Goal: Information Seeking & Learning: Learn about a topic

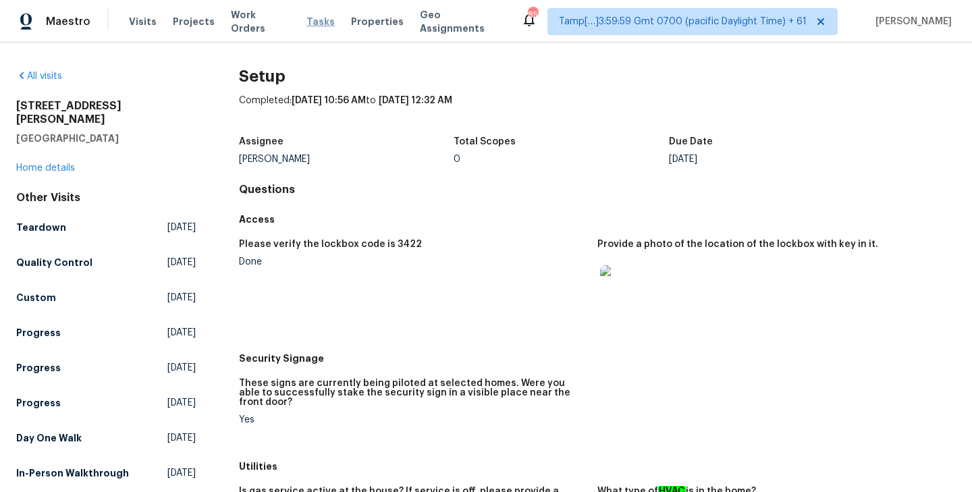
click at [306, 23] on span "Tasks" at bounding box center [320, 21] width 28 height 9
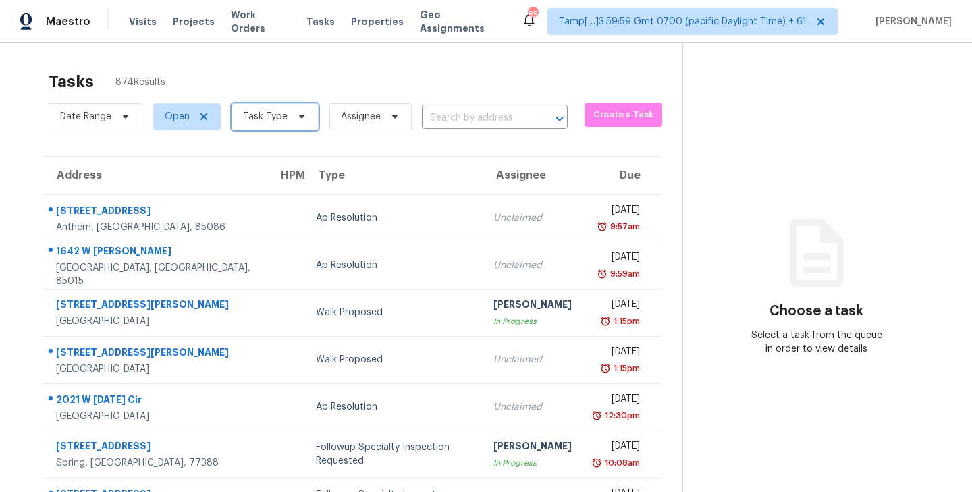
click at [299, 119] on icon at bounding box center [301, 116] width 11 height 11
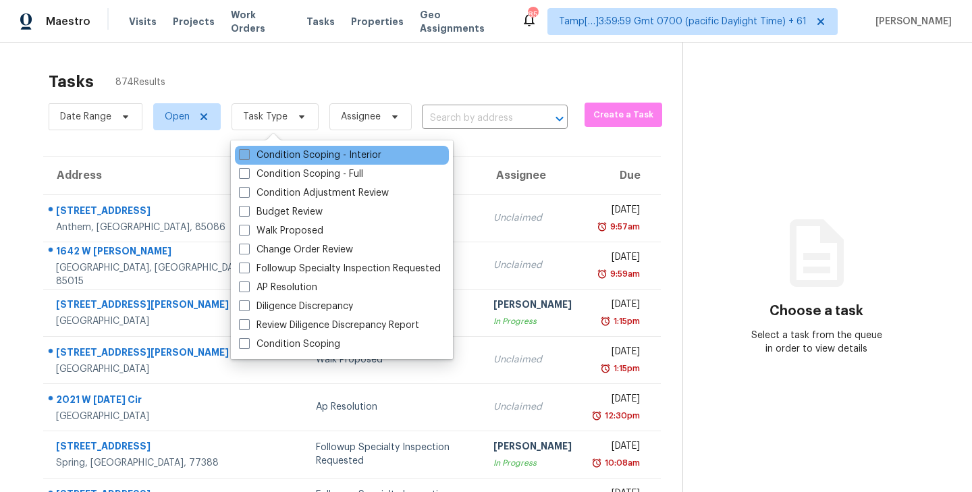
click at [247, 154] on span at bounding box center [244, 154] width 11 height 11
click at [247, 154] on input "Condition Scoping - Interior" at bounding box center [243, 153] width 9 height 9
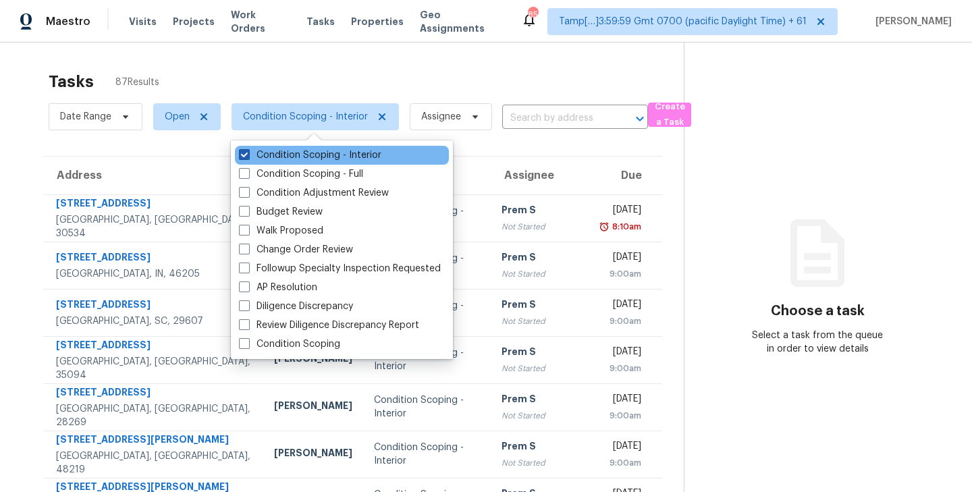
click at [241, 155] on span at bounding box center [244, 154] width 11 height 11
click at [241, 155] on input "Condition Scoping - Interior" at bounding box center [243, 153] width 9 height 9
checkbox input "false"
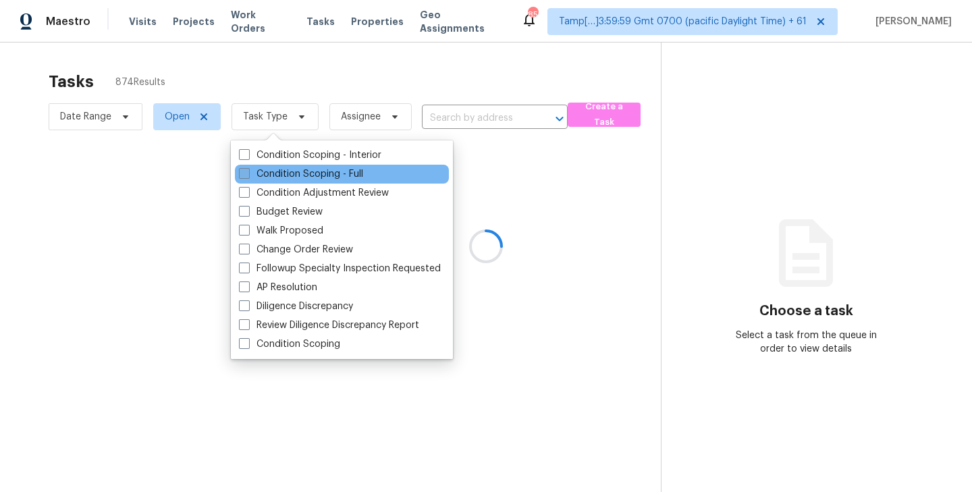
click at [241, 172] on span at bounding box center [244, 173] width 11 height 11
click at [241, 172] on input "Condition Scoping - Full" at bounding box center [243, 171] width 9 height 9
checkbox input "true"
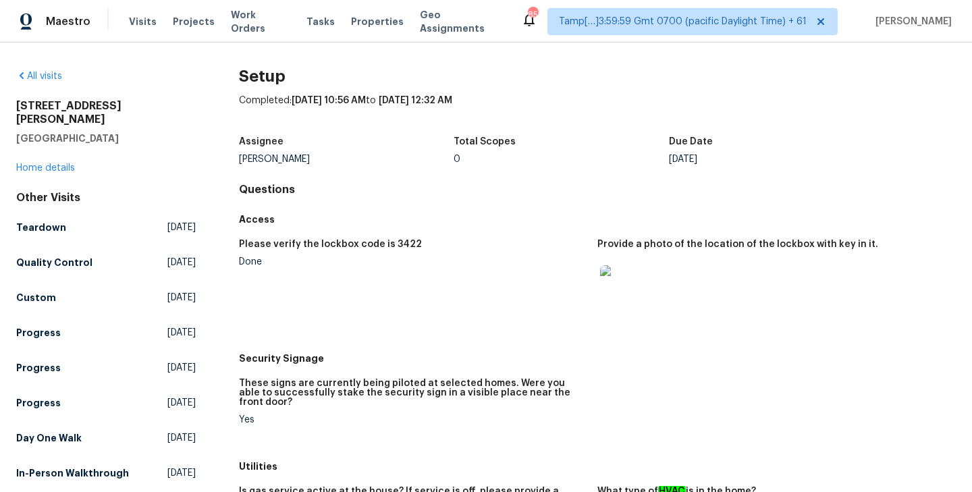
click at [41, 82] on div "All visits" at bounding box center [106, 77] width 180 height 14
click at [42, 78] on link "All visits" at bounding box center [39, 76] width 46 height 9
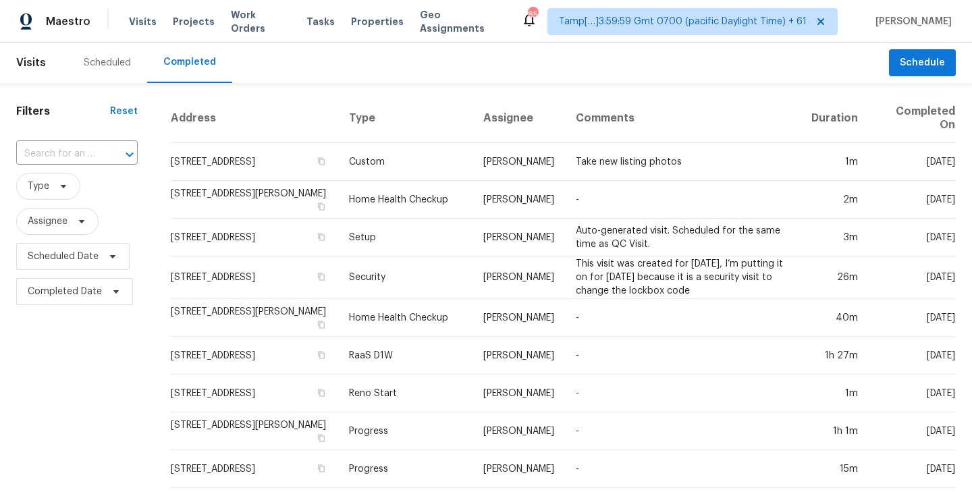
click at [51, 153] on input "text" at bounding box center [58, 154] width 84 height 21
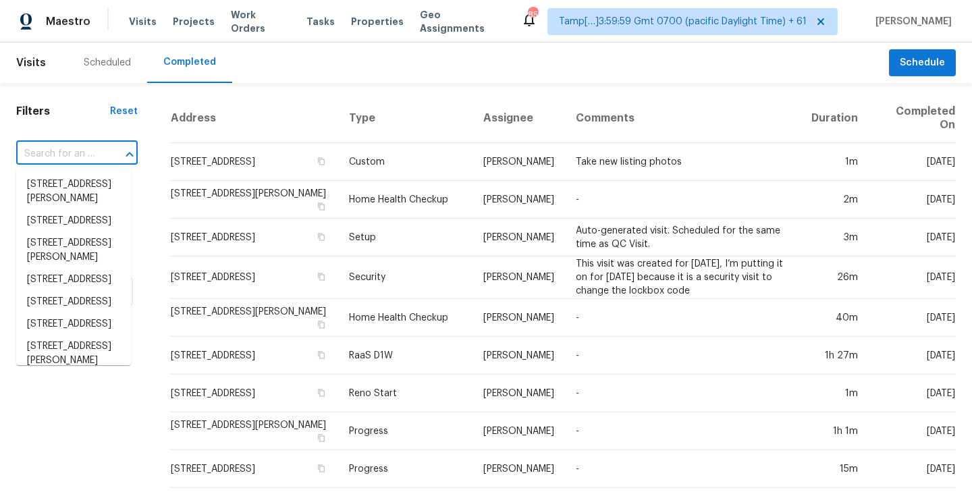
paste input "6906 Cherry Hills Rd, Houston, TX 77069"
type input "6906 Cherry Hills Rd, Houston, TX 77069"
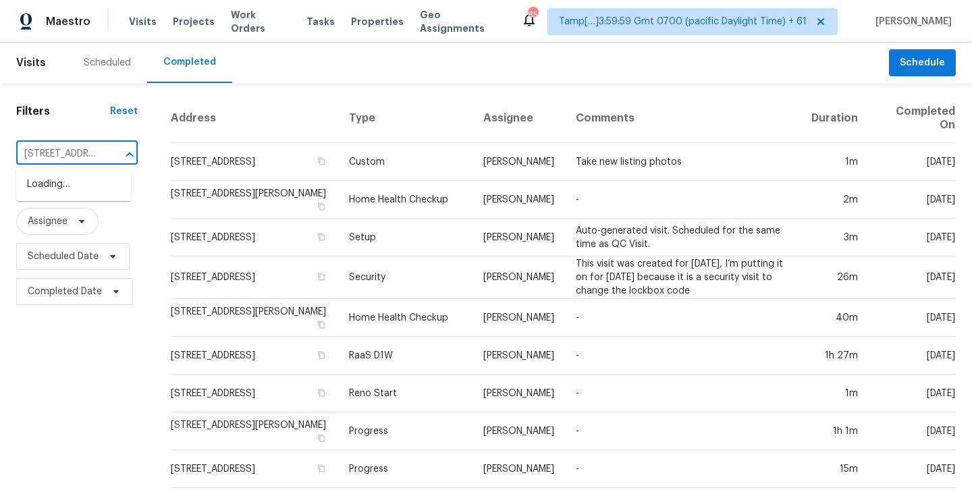
scroll to position [0, 112]
click at [74, 196] on li "6906 Cherry Hills Rd, Houston, TX 77069" at bounding box center [73, 184] width 115 height 22
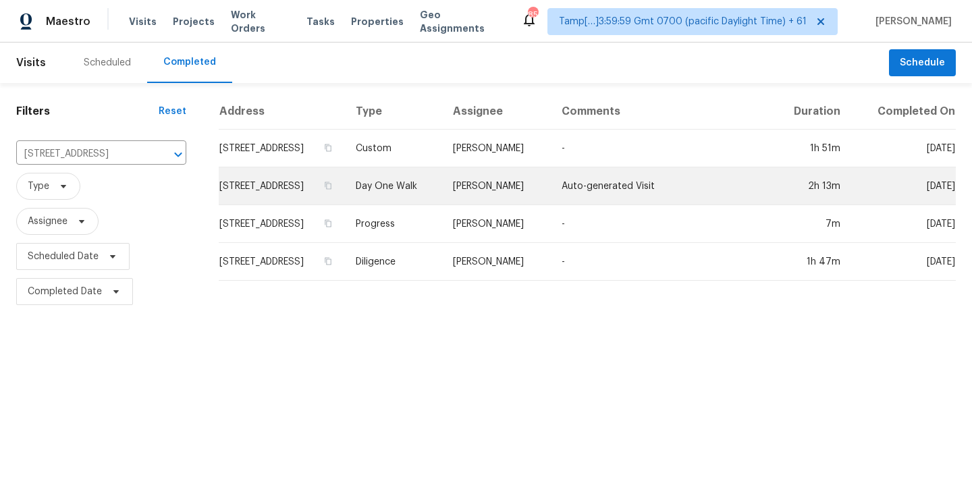
click at [270, 201] on td "6906 Cherry Hills Rd, Houston, TX 77069" at bounding box center [282, 186] width 126 height 38
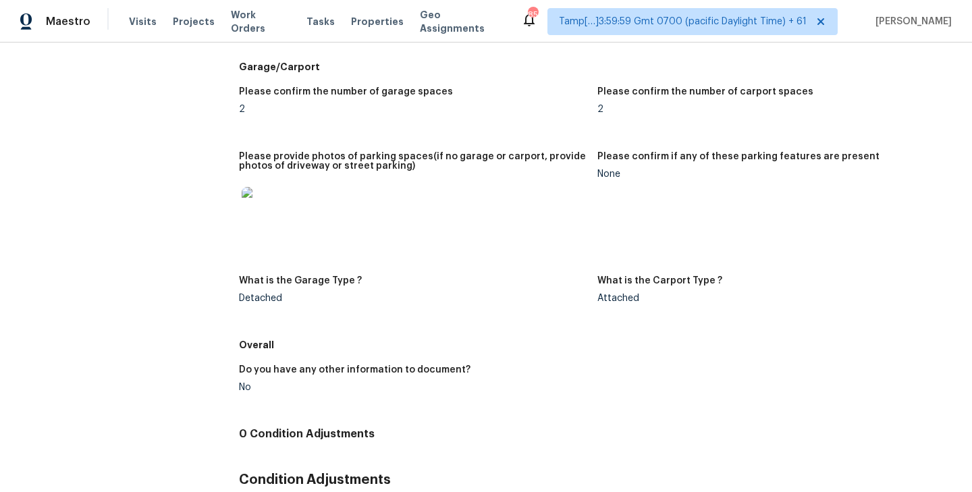
scroll to position [1659, 0]
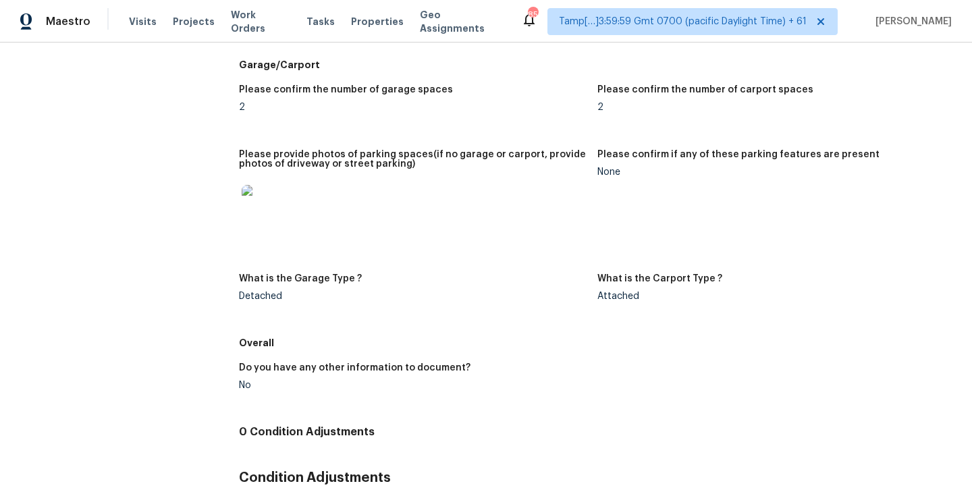
click at [267, 203] on img at bounding box center [263, 206] width 43 height 43
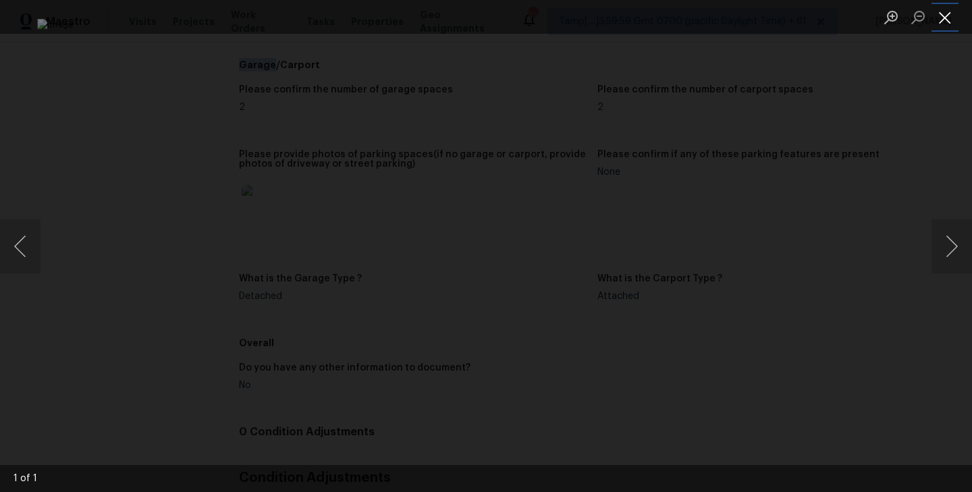
click at [942, 22] on button "Close lightbox" at bounding box center [945, 17] width 27 height 24
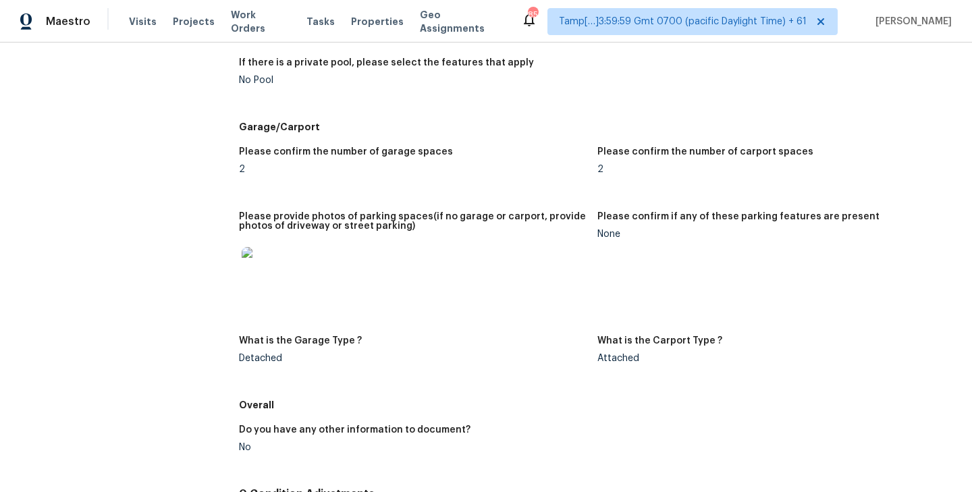
scroll to position [1599, 0]
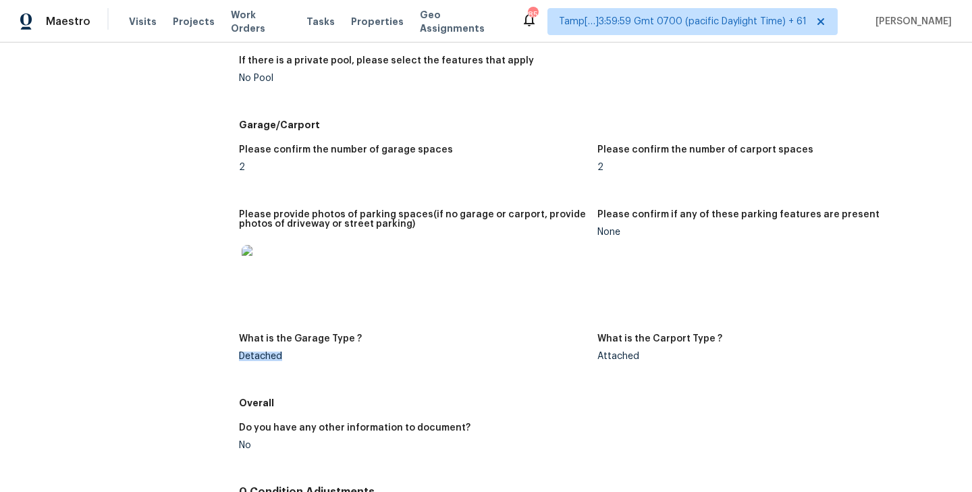
drag, startPoint x: 238, startPoint y: 354, endPoint x: 301, endPoint y: 354, distance: 63.5
click at [518, 332] on div "Please confirm the number of garage spaces 2 Please confirm the number of carpo…" at bounding box center [597, 264] width 717 height 254
drag, startPoint x: 599, startPoint y: 357, endPoint x: 649, endPoint y: 357, distance: 50.6
click at [649, 357] on div "Attached" at bounding box center [771, 356] width 348 height 9
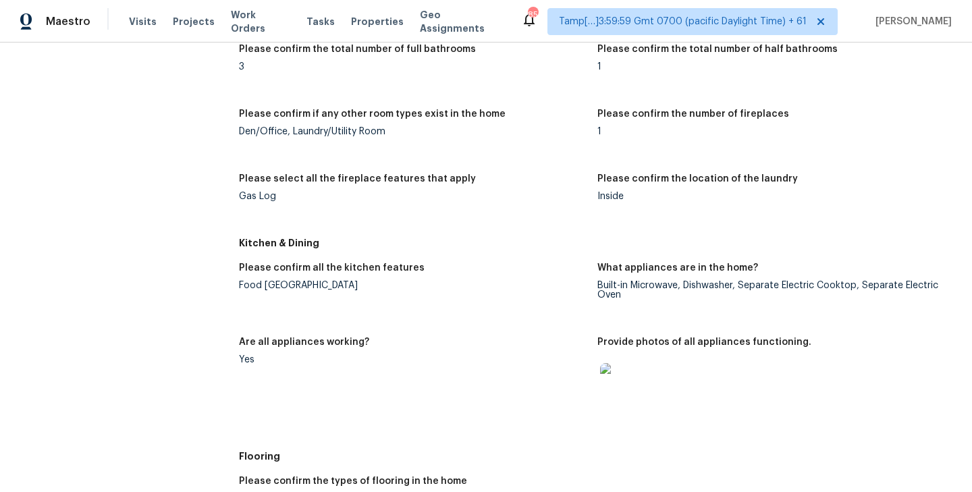
scroll to position [0, 0]
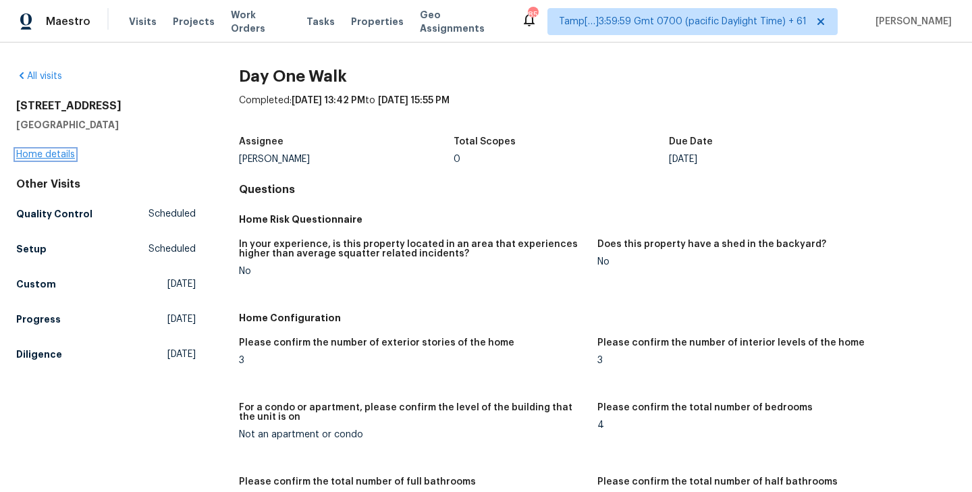
click at [35, 158] on link "Home details" at bounding box center [45, 154] width 59 height 9
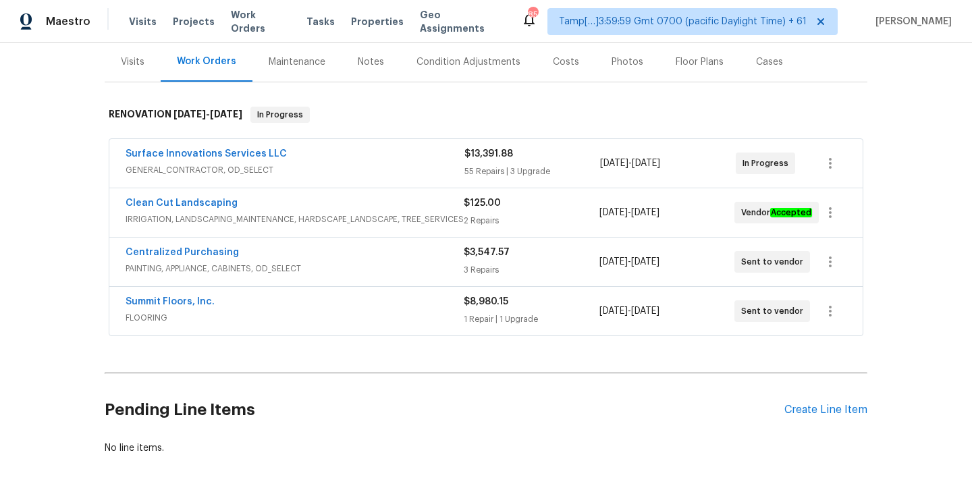
scroll to position [178, 0]
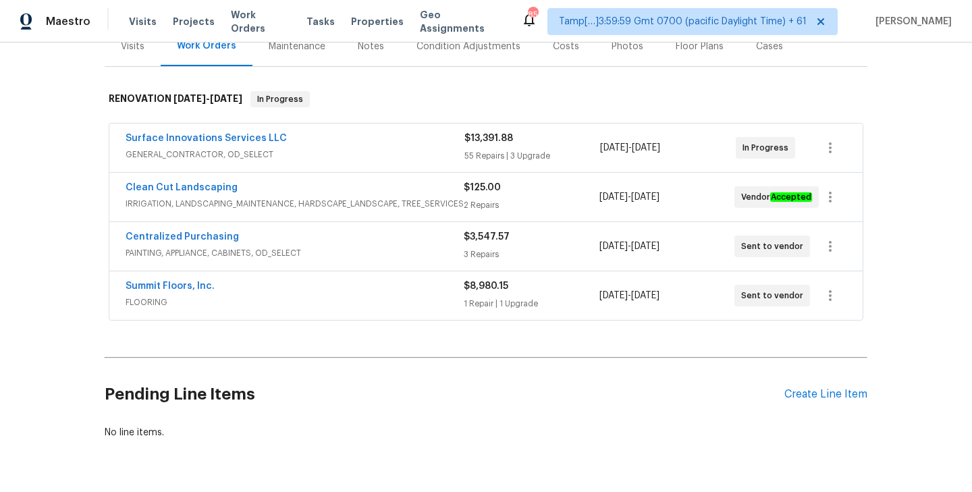
click at [137, 39] on div "Maestro Visits Projects Work Orders Tasks Properties Geo Assignments 851 Tamp[……" at bounding box center [486, 21] width 972 height 43
click at [130, 50] on div "Visits" at bounding box center [133, 47] width 24 height 14
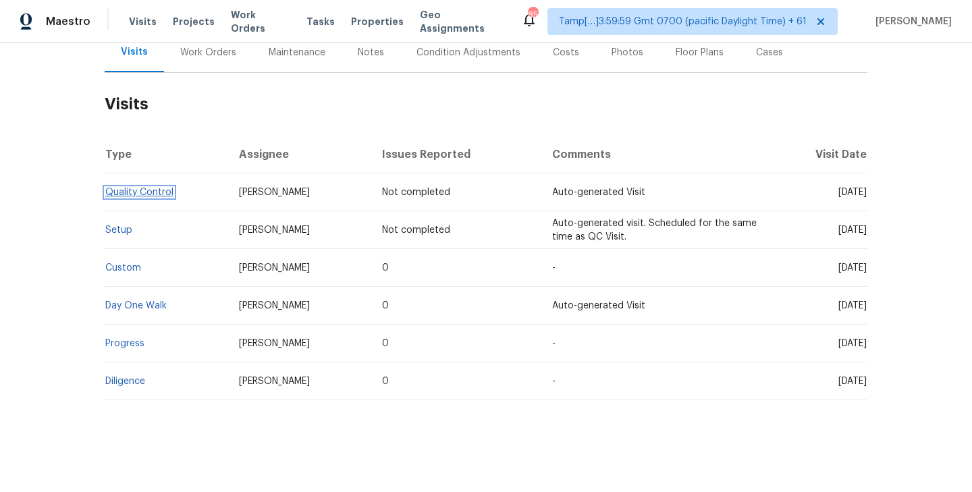
click at [144, 189] on link "Quality Control" at bounding box center [139, 192] width 68 height 9
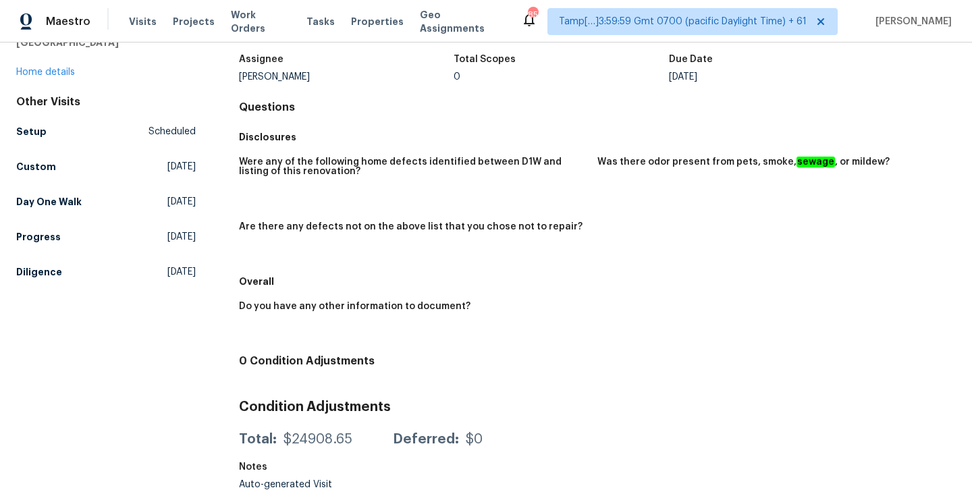
scroll to position [88, 0]
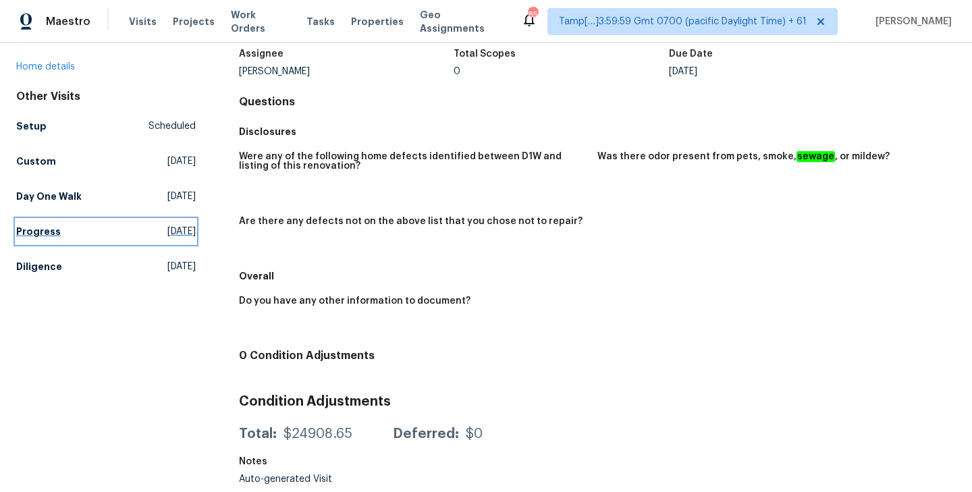
click at [36, 232] on h5 "Progress" at bounding box center [38, 232] width 45 height 14
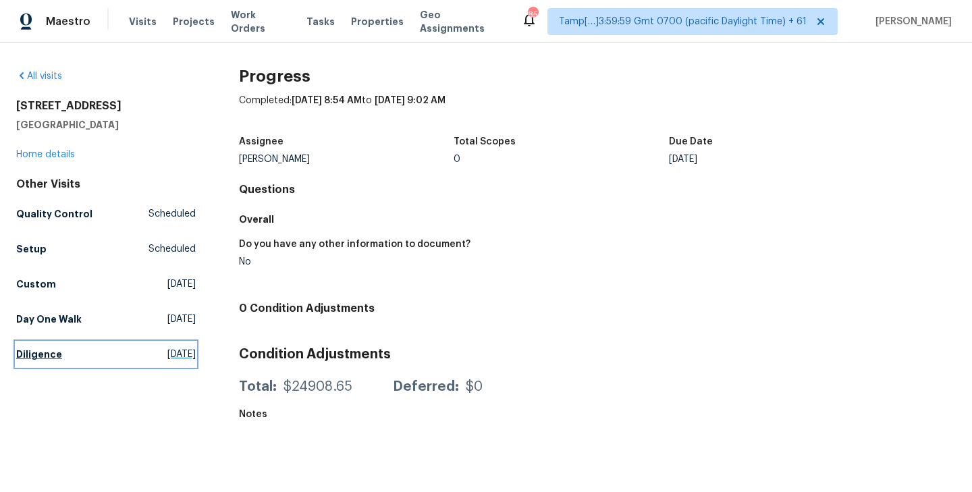
click at [42, 350] on h5 "Diligence" at bounding box center [39, 355] width 46 height 14
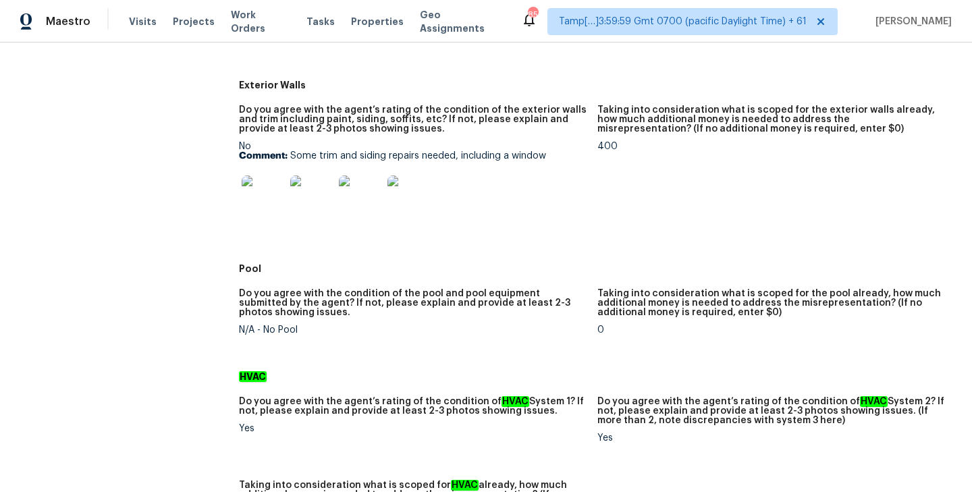
scroll to position [560, 0]
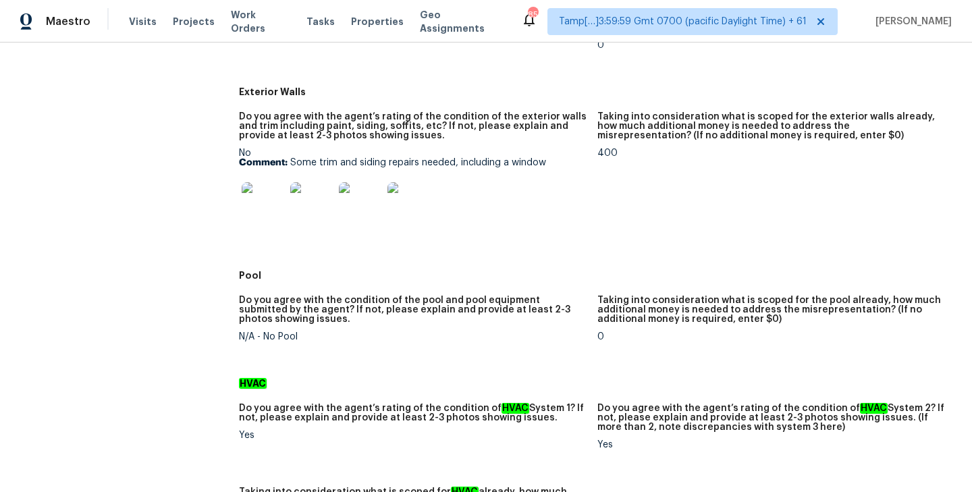
click at [266, 207] on img at bounding box center [263, 203] width 43 height 43
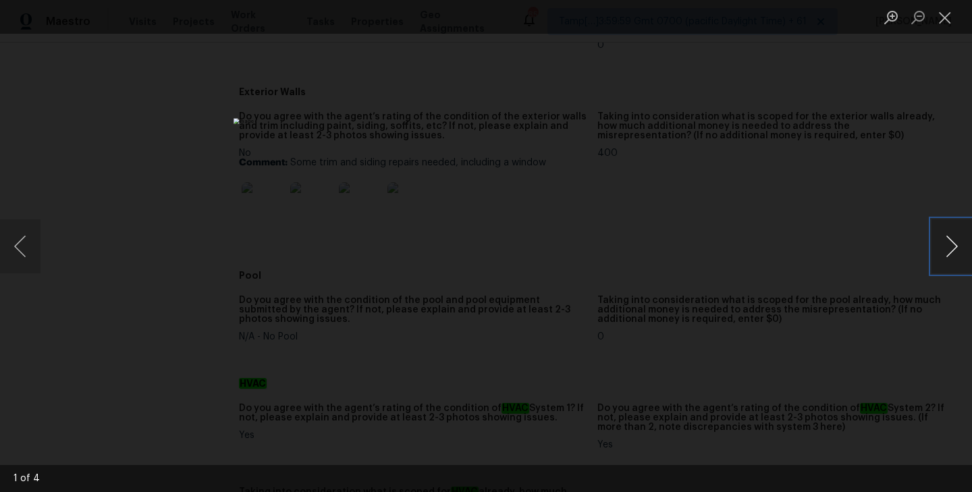
click at [944, 244] on button "Next image" at bounding box center [952, 246] width 41 height 54
click at [944, 245] on button "Next image" at bounding box center [952, 246] width 41 height 54
click at [946, 23] on button "Close lightbox" at bounding box center [945, 17] width 27 height 24
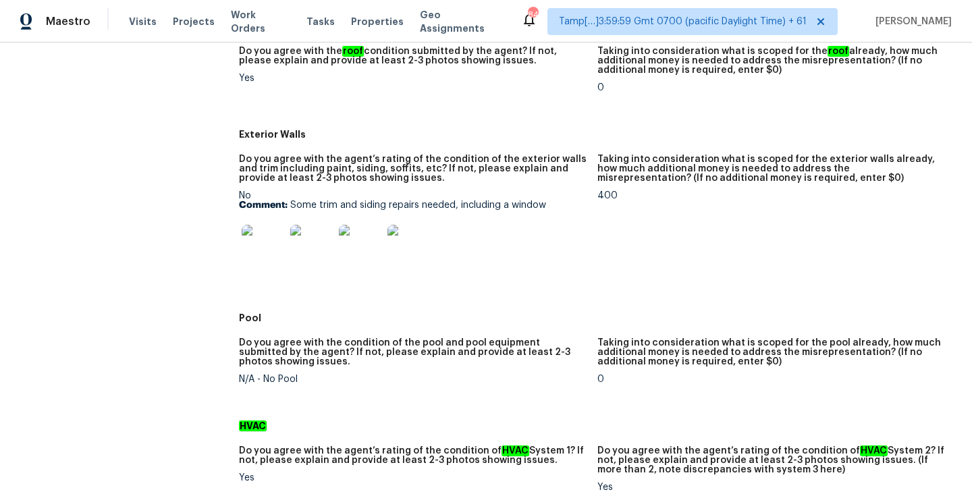
scroll to position [0, 0]
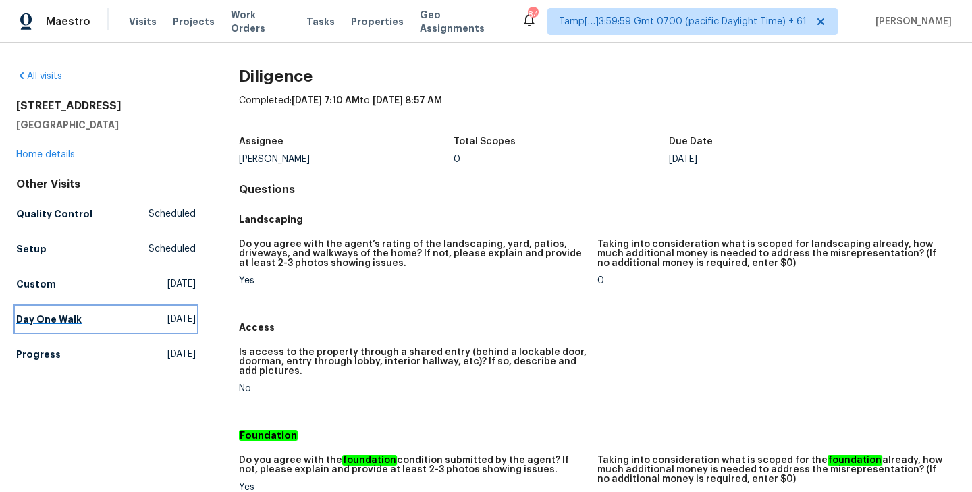
click at [41, 318] on h5 "Day One Walk" at bounding box center [48, 320] width 65 height 14
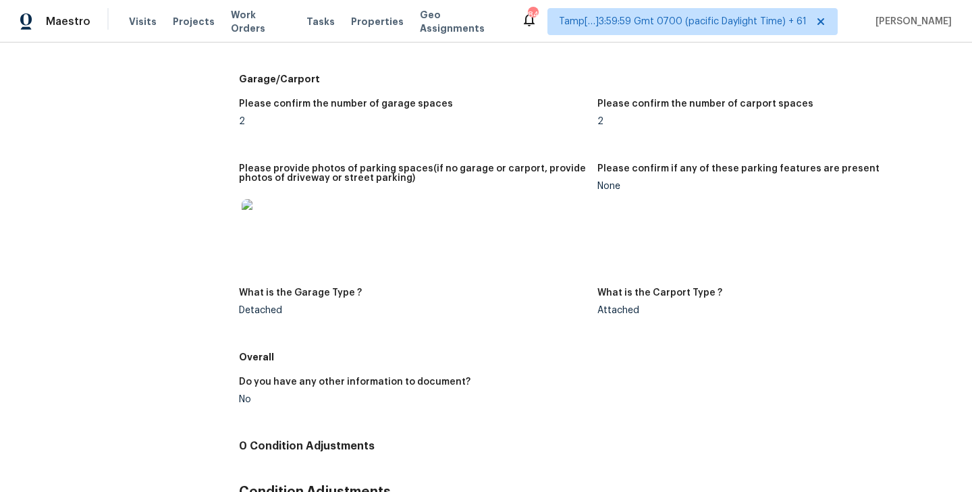
scroll to position [1651, 0]
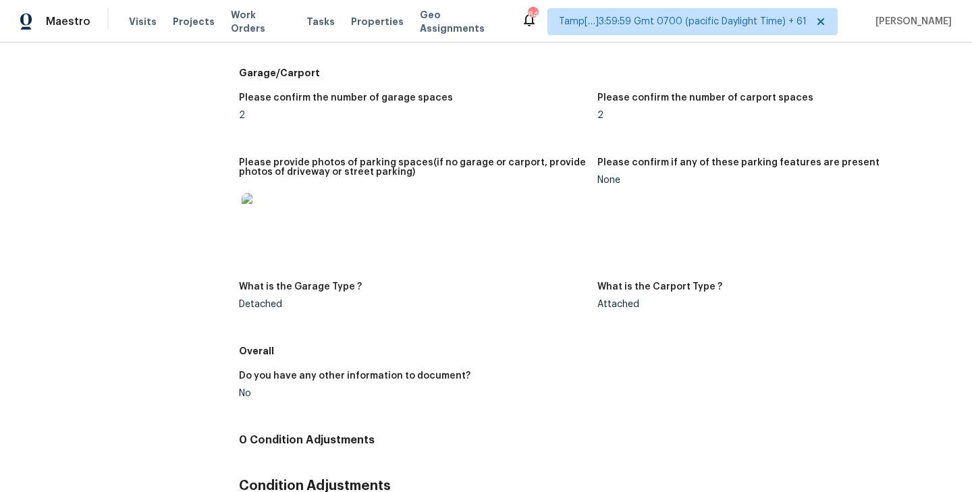
click at [250, 223] on img at bounding box center [263, 214] width 43 height 43
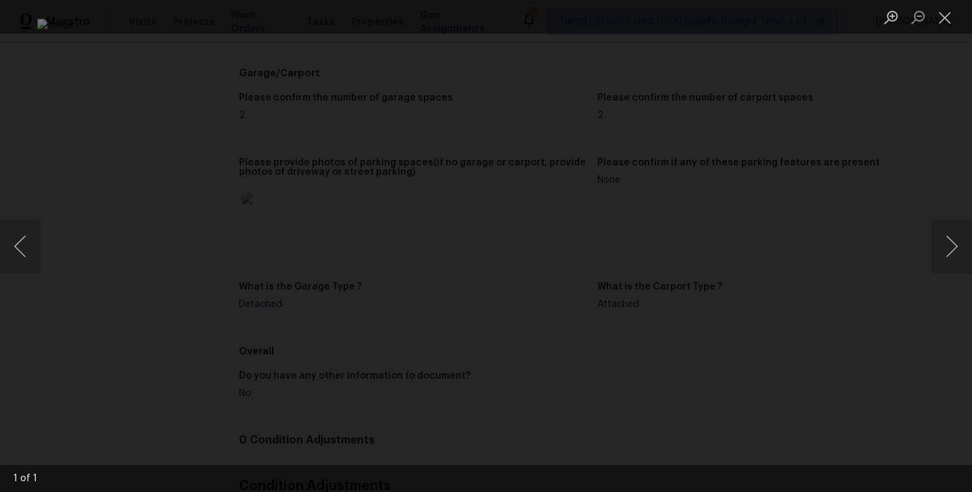
click at [604, 102] on img "Lightbox" at bounding box center [485, 246] width 897 height 454
click at [942, 20] on button "Close lightbox" at bounding box center [945, 17] width 27 height 24
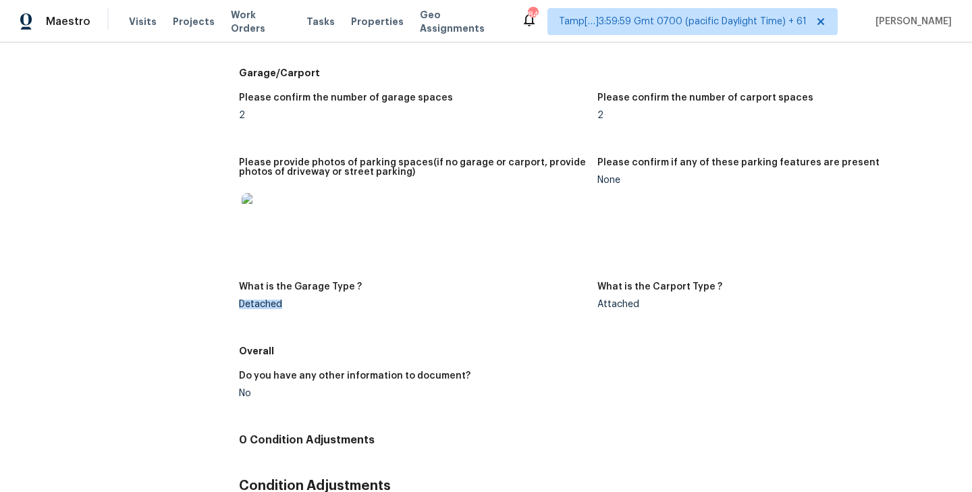
drag, startPoint x: 239, startPoint y: 306, endPoint x: 328, endPoint y: 302, distance: 89.2
click at [329, 301] on div "Detached" at bounding box center [413, 304] width 348 height 9
drag, startPoint x: 597, startPoint y: 306, endPoint x: 658, endPoint y: 306, distance: 60.8
click at [658, 306] on div "Attached" at bounding box center [771, 304] width 348 height 9
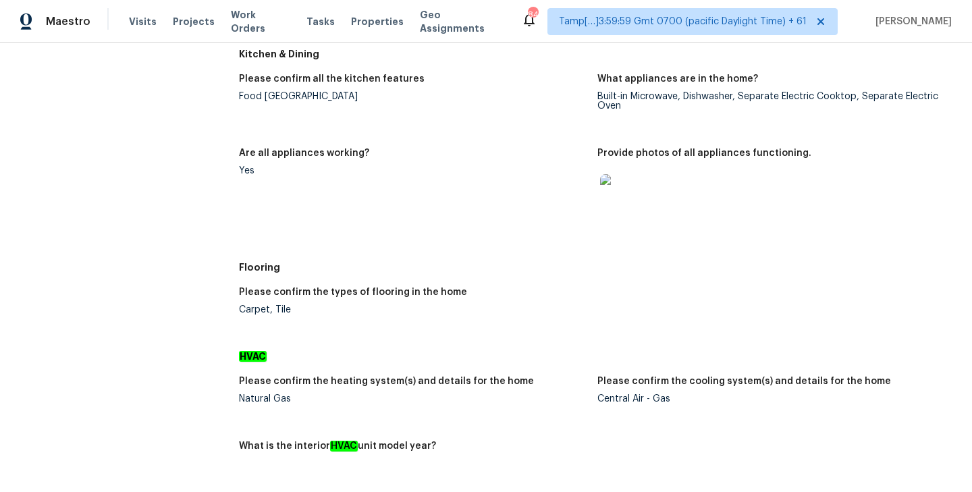
scroll to position [855, 0]
